Goal: Task Accomplishment & Management: Complete application form

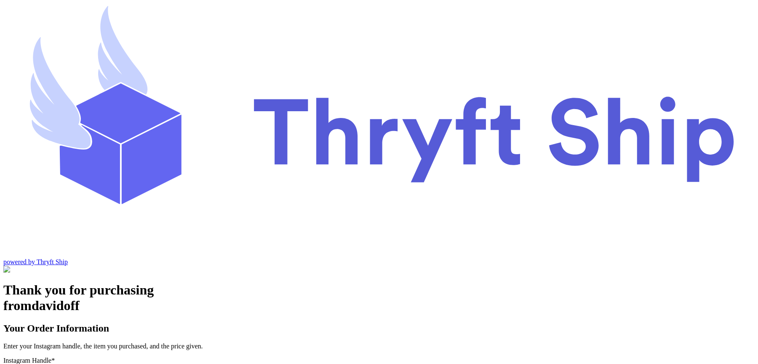
type input "local101"
checkbox input "true"
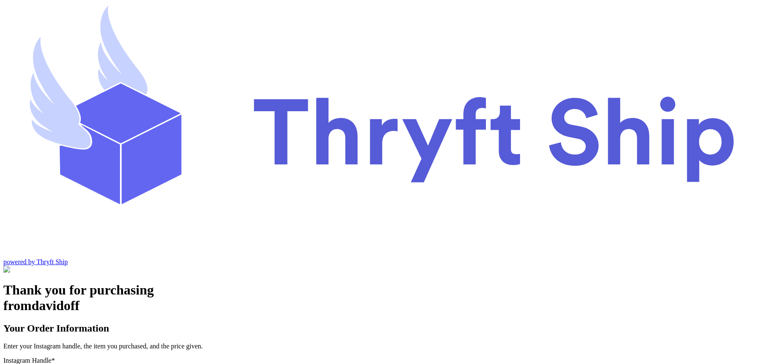
type input "local101"
type input "item 2"
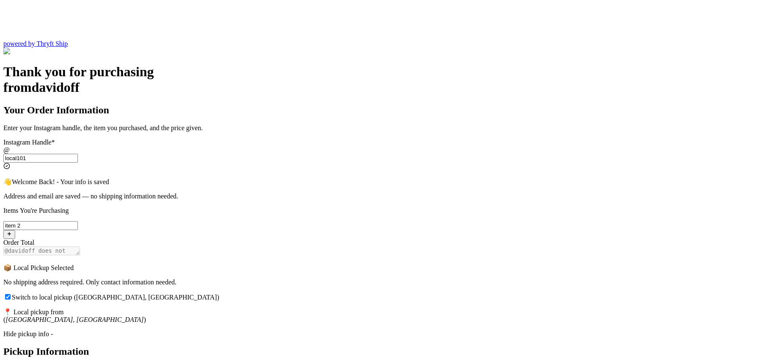
scroll to position [221, 0]
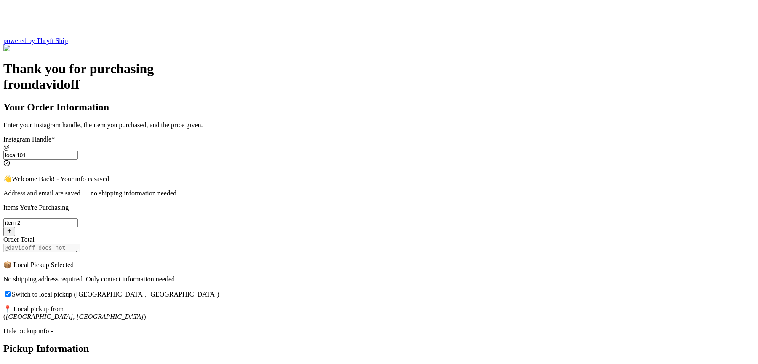
click at [312, 327] on div "Hide pickup info -" at bounding box center [378, 331] width 751 height 8
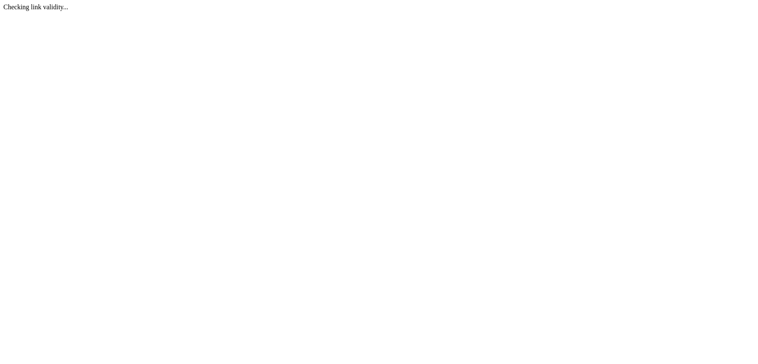
scroll to position [0, 0]
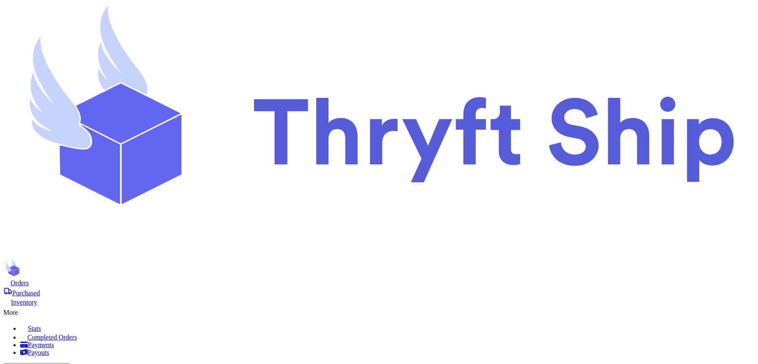
select select "CA"
click at [525, 306] on div "More" at bounding box center [378, 311] width 751 height 10
click at [77, 334] on span "Completed Orders" at bounding box center [52, 337] width 50 height 7
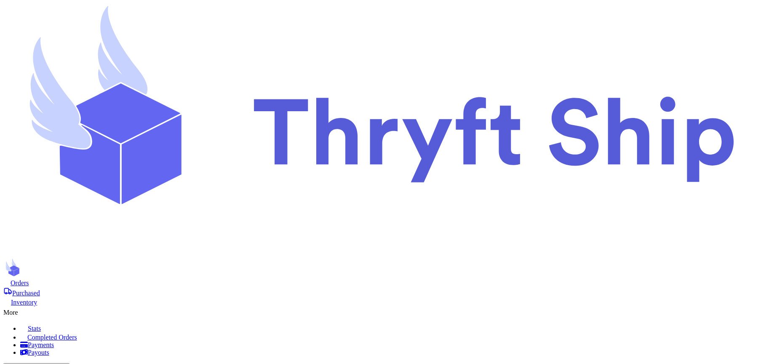
click at [29, 279] on span "Orders" at bounding box center [20, 282] width 19 height 7
click at [507, 306] on div "More" at bounding box center [378, 311] width 751 height 10
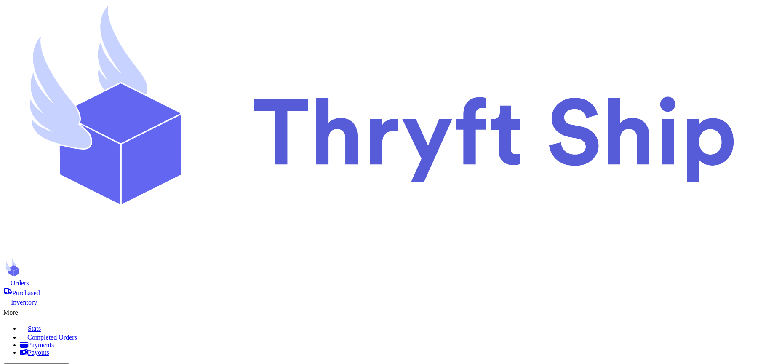
click at [77, 334] on span "Completed Orders" at bounding box center [52, 337] width 50 height 7
click at [153, 278] on nav "Orders Purchased Inventory More Stats Completed Orders Payments Payouts Copy Cu…" at bounding box center [378, 350] width 751 height 145
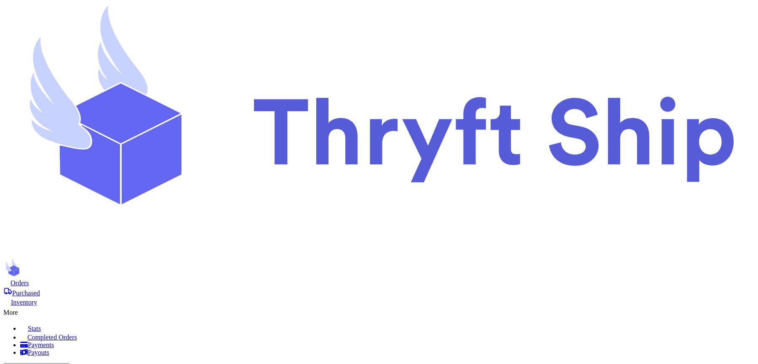
click at [29, 279] on span "Orders" at bounding box center [20, 282] width 19 height 7
click at [40, 289] on span "Purchased" at bounding box center [26, 292] width 28 height 7
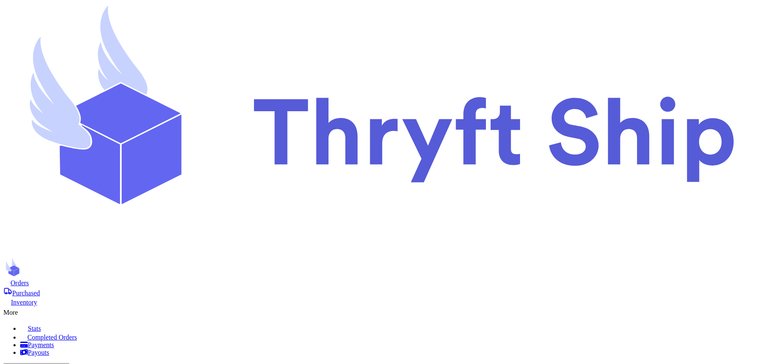
click at [517, 306] on div "More" at bounding box center [378, 311] width 751 height 10
click at [77, 334] on span "Completed Orders" at bounding box center [52, 337] width 50 height 7
click at [29, 279] on span "Orders" at bounding box center [20, 282] width 19 height 7
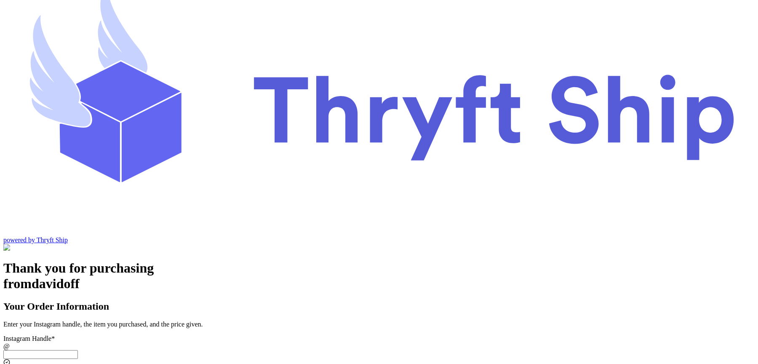
scroll to position [27, 0]
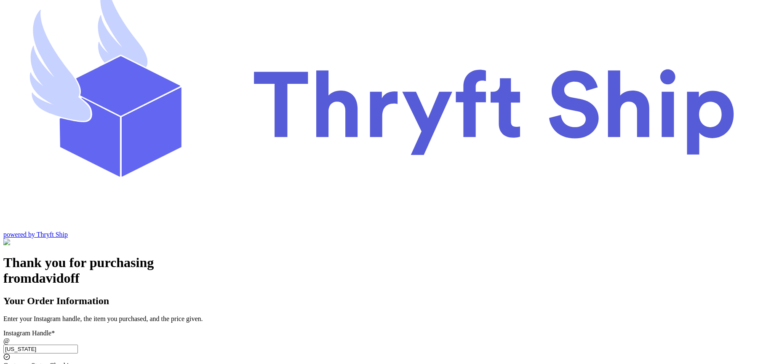
type input "colorado1"
select select "CA"
type input "[GEOGRAPHIC_DATA]"
type input "93013"
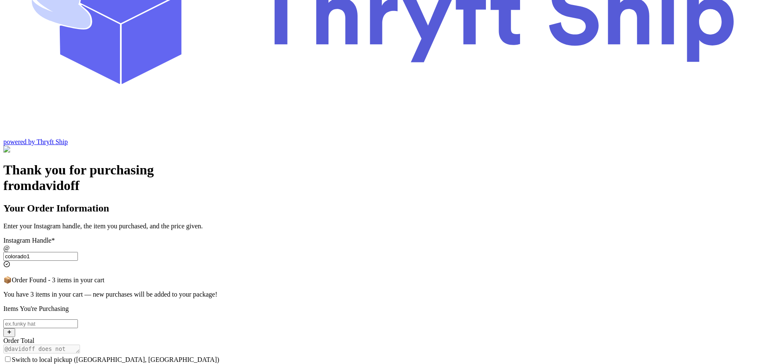
type input "colorado1"
select select "CA"
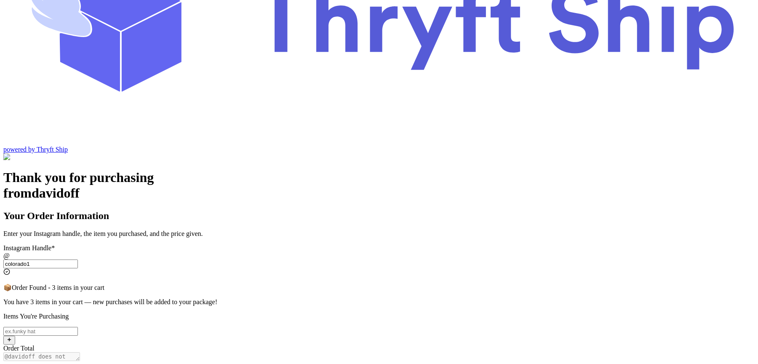
scroll to position [94, 0]
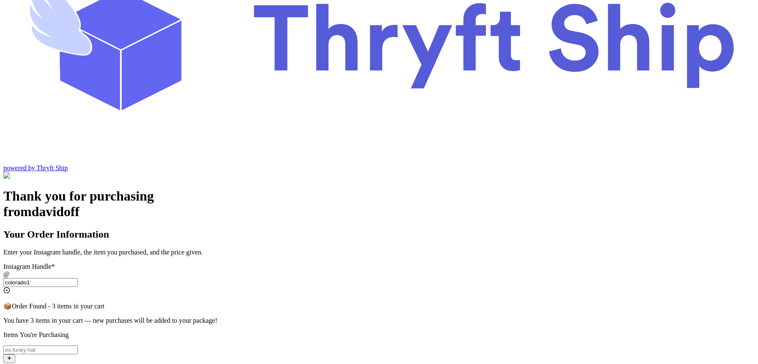
click at [78, 278] on input "colorado1" at bounding box center [40, 282] width 75 height 9
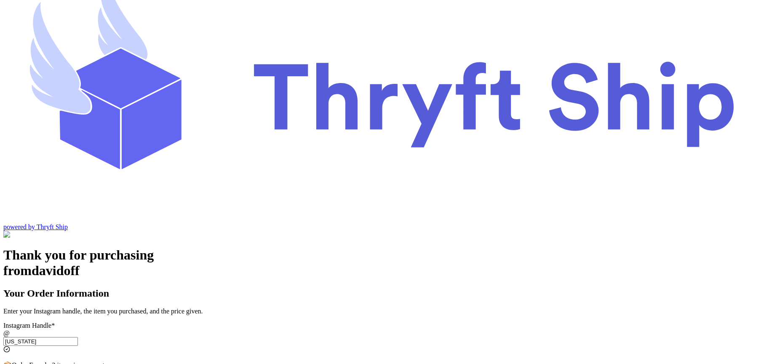
type input "colorado2"
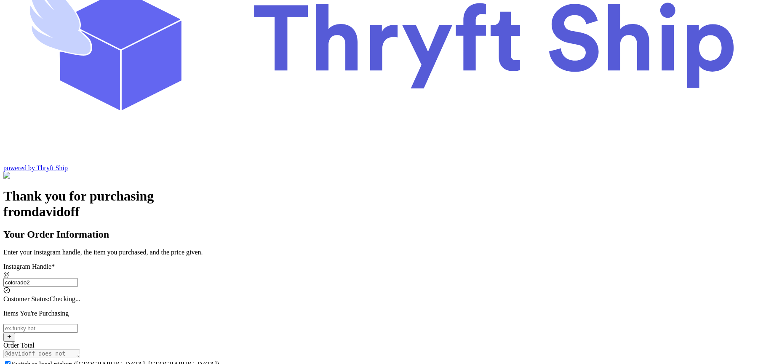
checkbox input "true"
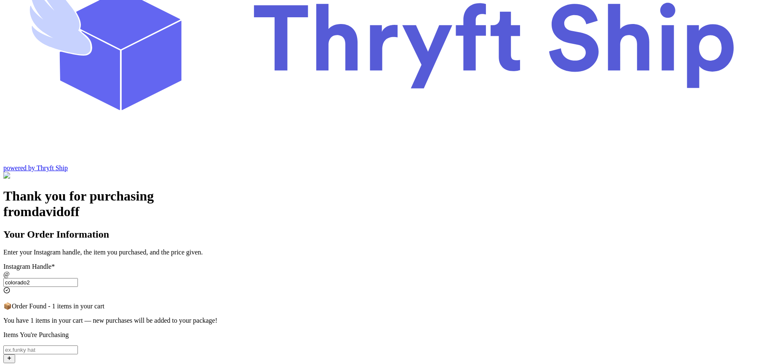
type input "colorado2"
checkbox input "true"
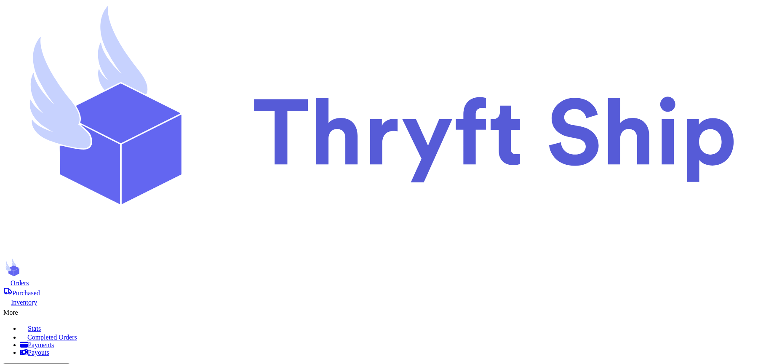
checkbox input "true"
